Goal: Navigation & Orientation: Go to known website

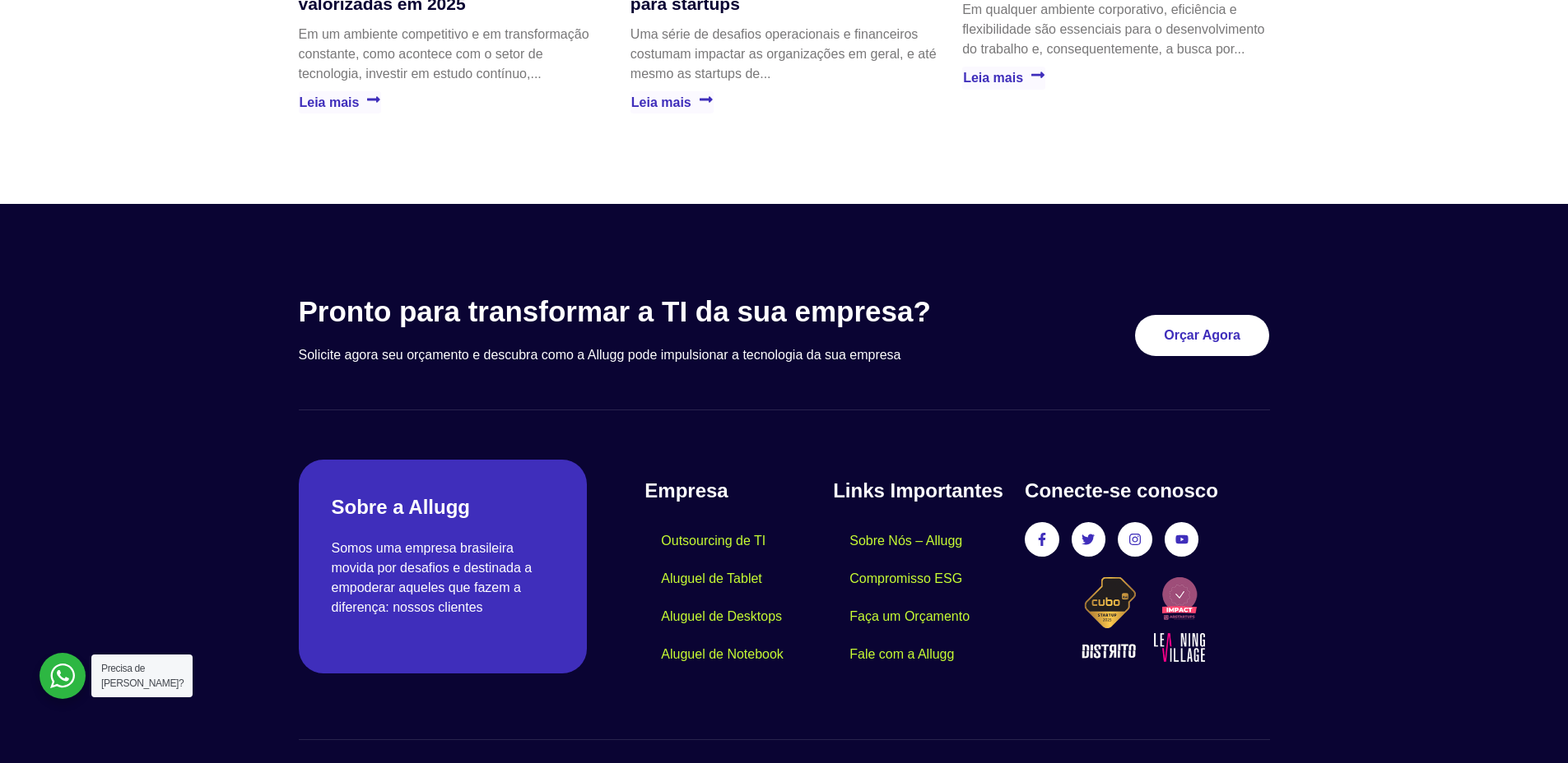
scroll to position [4730, 0]
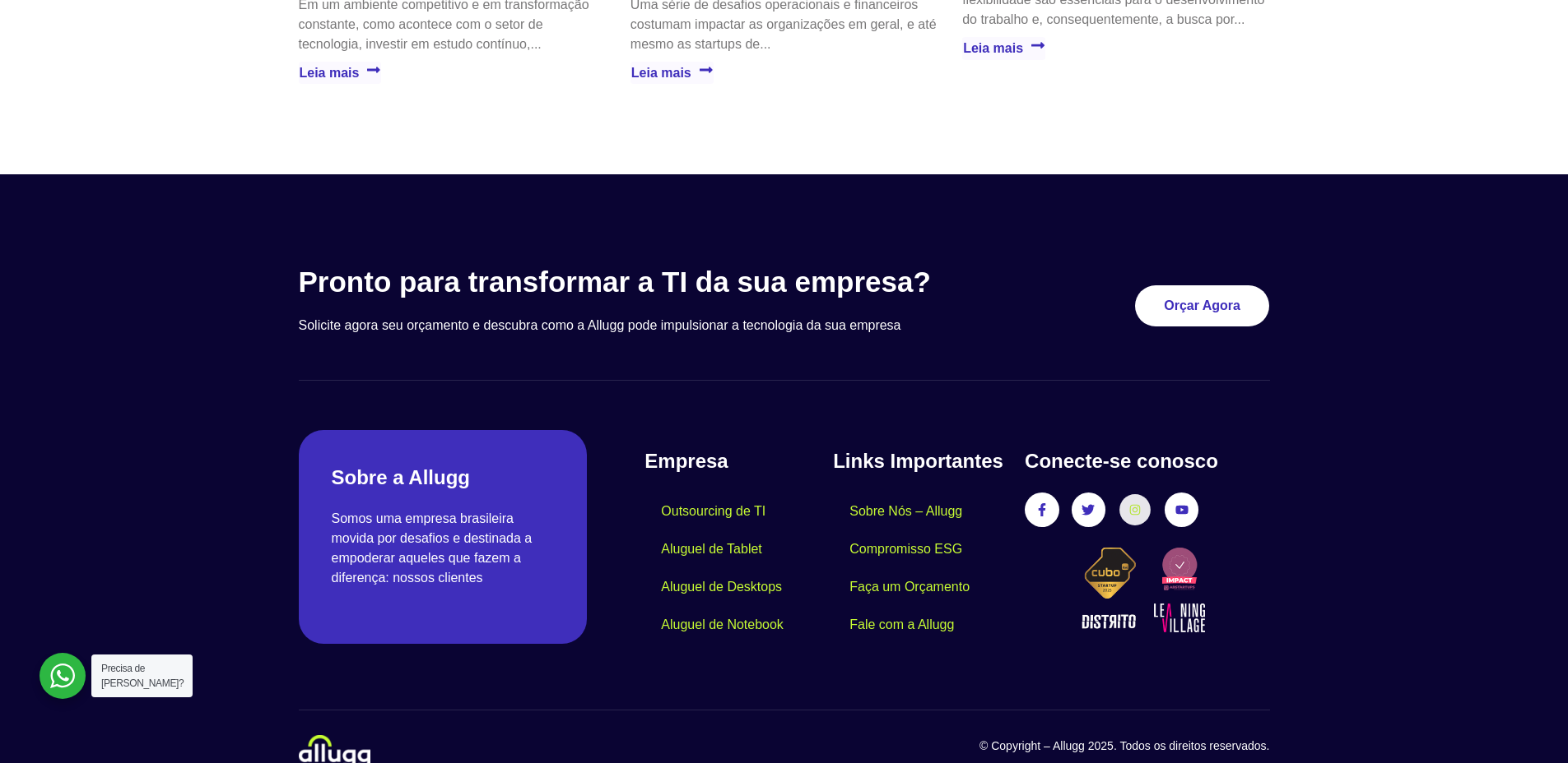
click at [1136, 505] on icon at bounding box center [1135, 510] width 12 height 12
click at [1137, 505] on icon at bounding box center [1135, 510] width 12 height 12
click at [1139, 505] on icon at bounding box center [1135, 511] width 11 height 11
click at [1036, 505] on icon at bounding box center [1042, 510] width 12 height 12
click at [1095, 496] on link "Twitter" at bounding box center [1088, 511] width 30 height 30
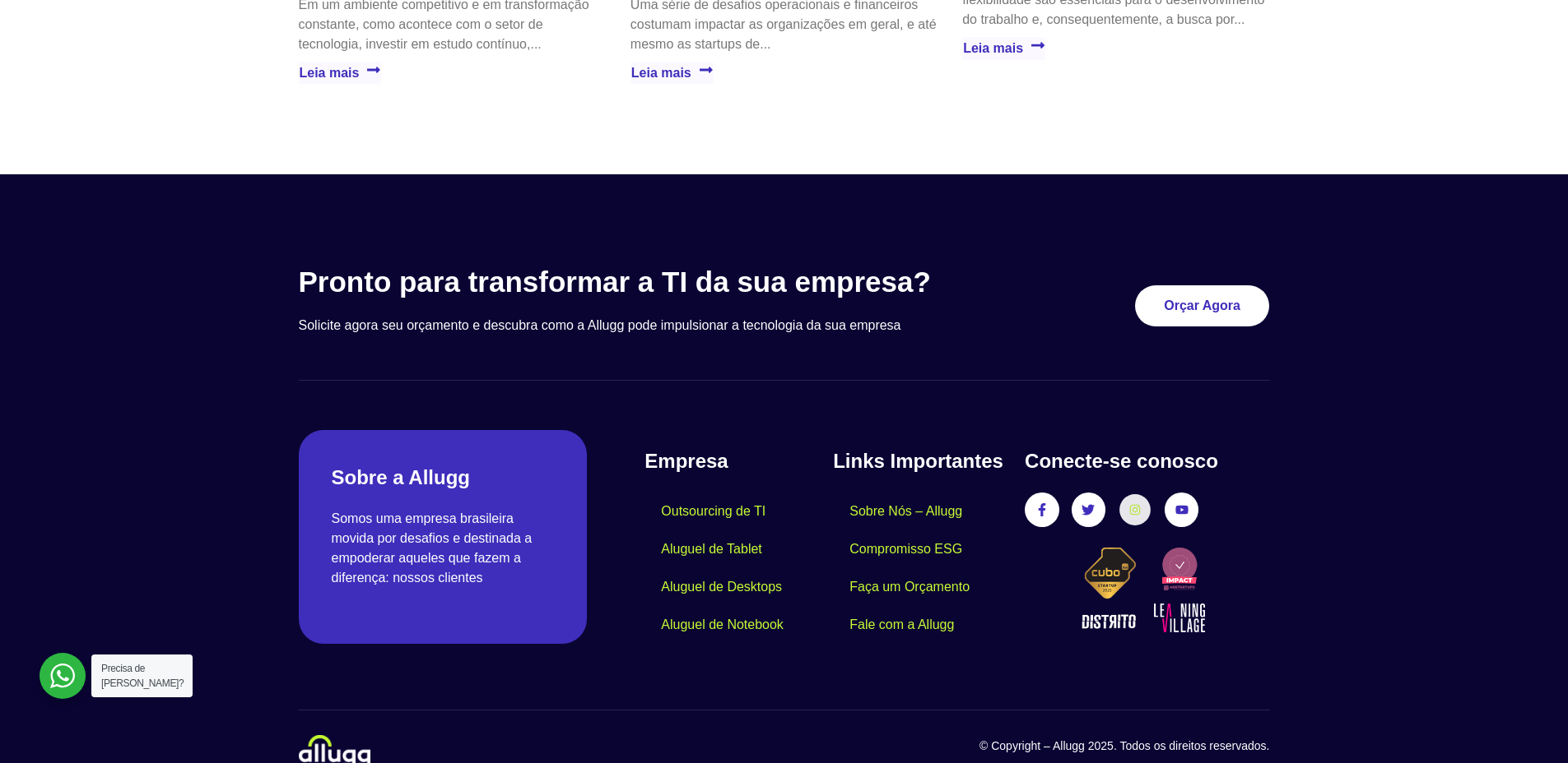
click at [1140, 496] on link "Instagram" at bounding box center [1135, 511] width 30 height 30
click at [1182, 505] on icon at bounding box center [1181, 510] width 12 height 12
click at [1129, 505] on icon at bounding box center [1135, 510] width 12 height 12
click at [1081, 496] on link "Twitter" at bounding box center [1088, 511] width 30 height 30
click at [1175, 496] on link "Youtube" at bounding box center [1182, 511] width 30 height 30
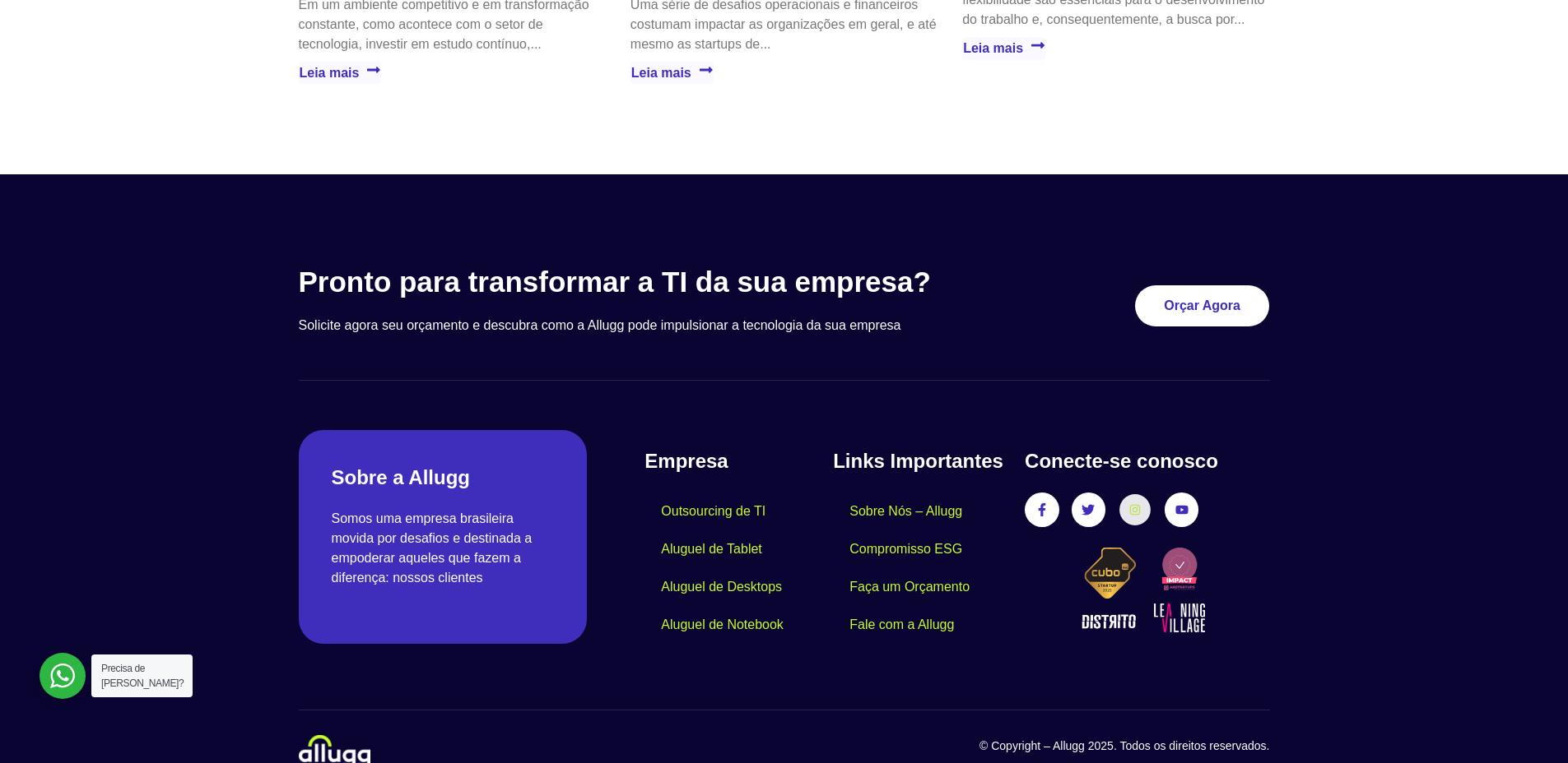
click at [1146, 496] on link "Instagram" at bounding box center [1135, 511] width 30 height 30
